Goal: Information Seeking & Learning: Find specific fact

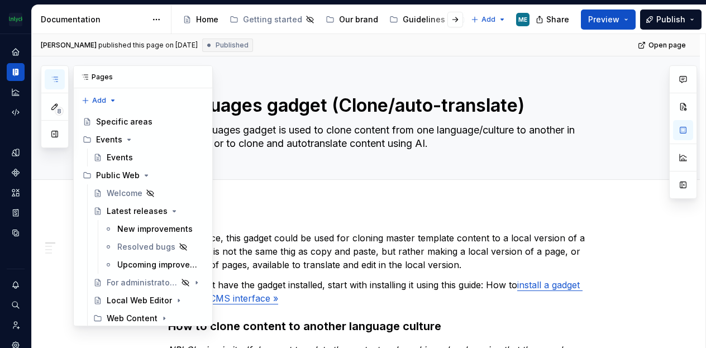
click at [51, 78] on icon "button" at bounding box center [54, 79] width 9 height 9
type textarea "*"
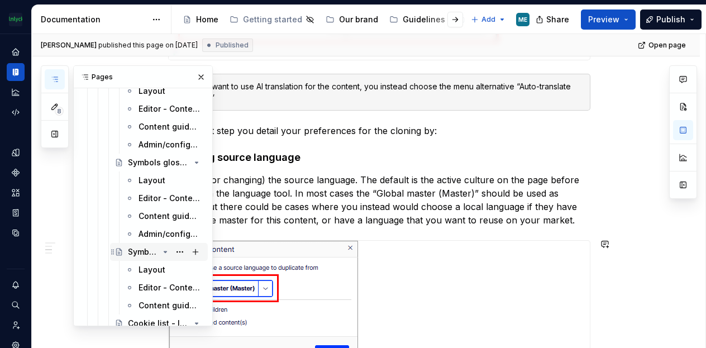
scroll to position [2232, 0]
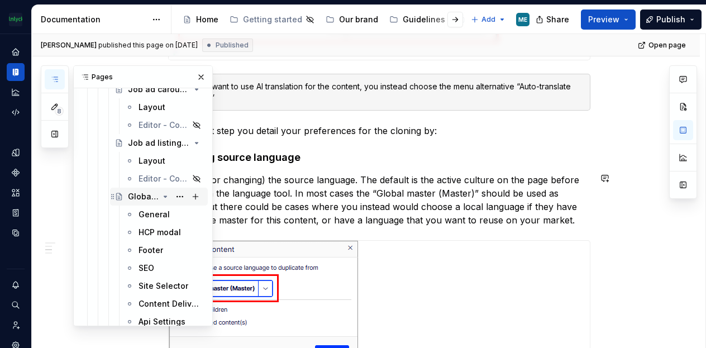
click at [146, 194] on div "Global settings block" at bounding box center [143, 196] width 31 height 11
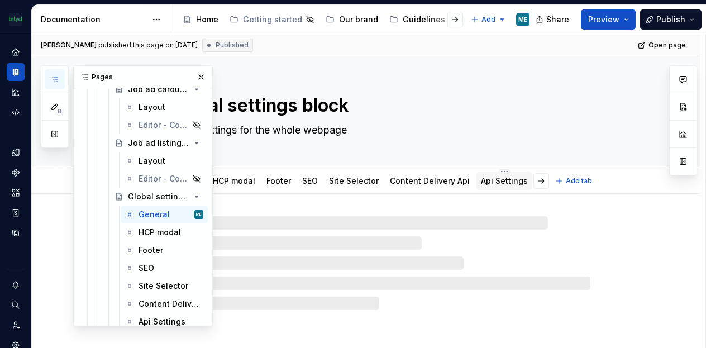
click at [497, 178] on link "Api Settings" at bounding box center [504, 181] width 47 height 10
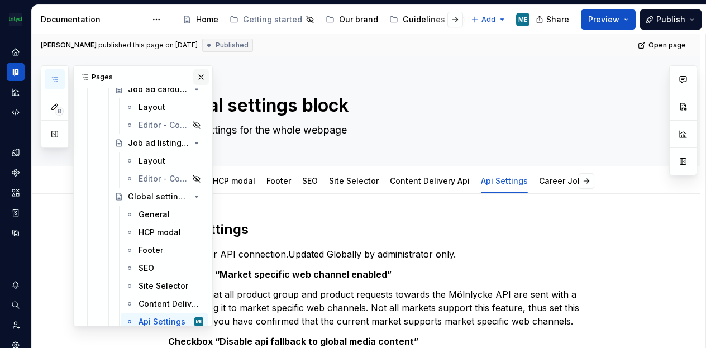
click at [196, 78] on button "button" at bounding box center [201, 77] width 16 height 16
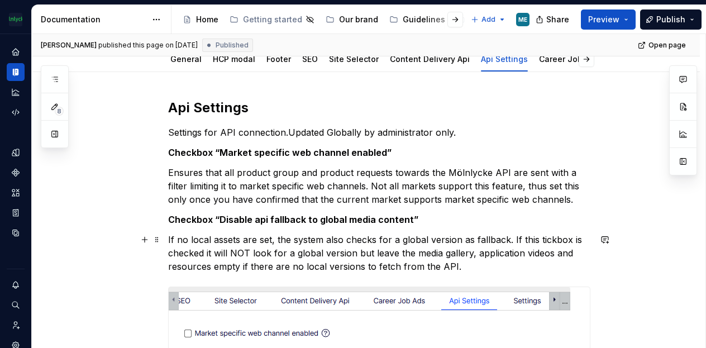
scroll to position [121, 0]
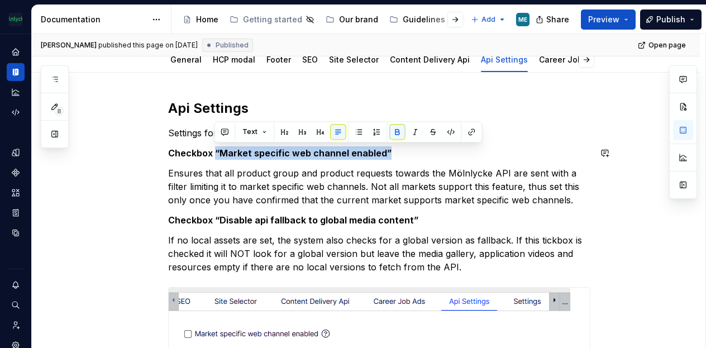
drag, startPoint x: 396, startPoint y: 149, endPoint x: 214, endPoint y: 145, distance: 182.8
click at [214, 145] on div "Api Settings Settings for API connection.Updated Globally by administrator only…" at bounding box center [379, 259] width 423 height 321
copy strong "“Market specific web channel enabled”"
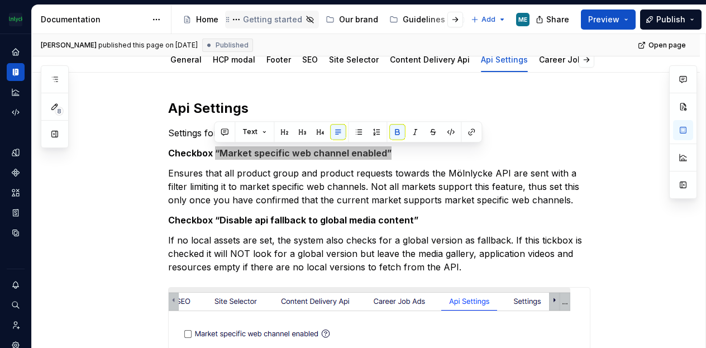
type textarea "*"
